Goal: Task Accomplishment & Management: Manage account settings

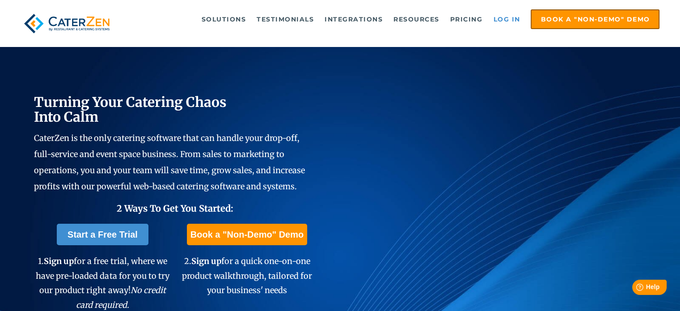
click at [511, 20] on link "Log in" at bounding box center [506, 19] width 36 height 18
click at [510, 21] on link "Log in" at bounding box center [506, 19] width 36 height 18
click at [502, 13] on link "Log in" at bounding box center [506, 19] width 36 height 18
click at [508, 21] on link "Log in" at bounding box center [506, 19] width 36 height 18
click at [508, 19] on link "Log in" at bounding box center [506, 19] width 36 height 18
